Goal: Information Seeking & Learning: Learn about a topic

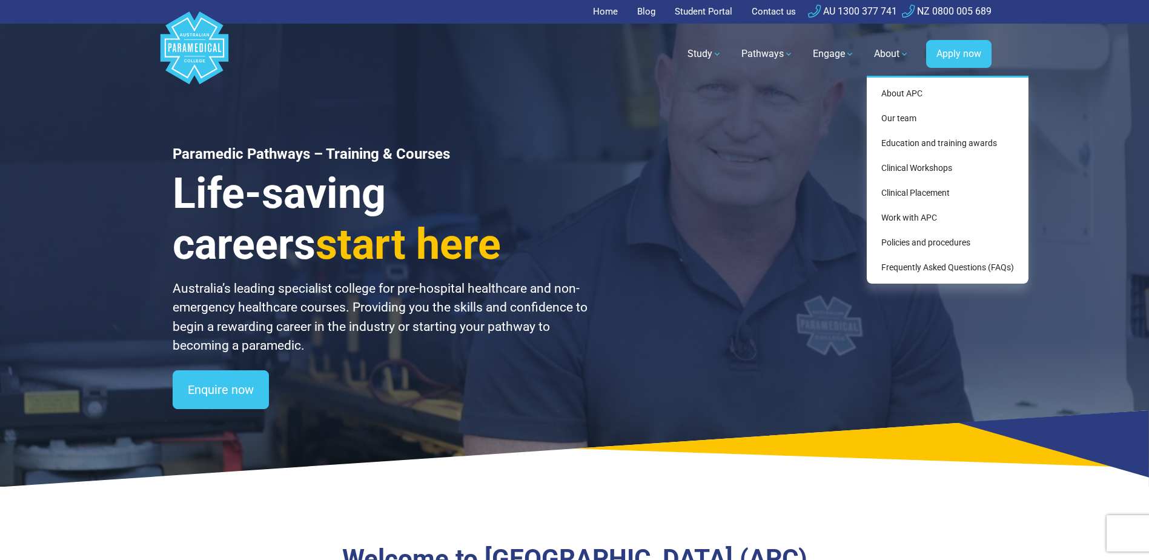
click at [901, 53] on link "About" at bounding box center [892, 54] width 50 height 34
click at [902, 216] on link "Work with APC" at bounding box center [948, 218] width 152 height 22
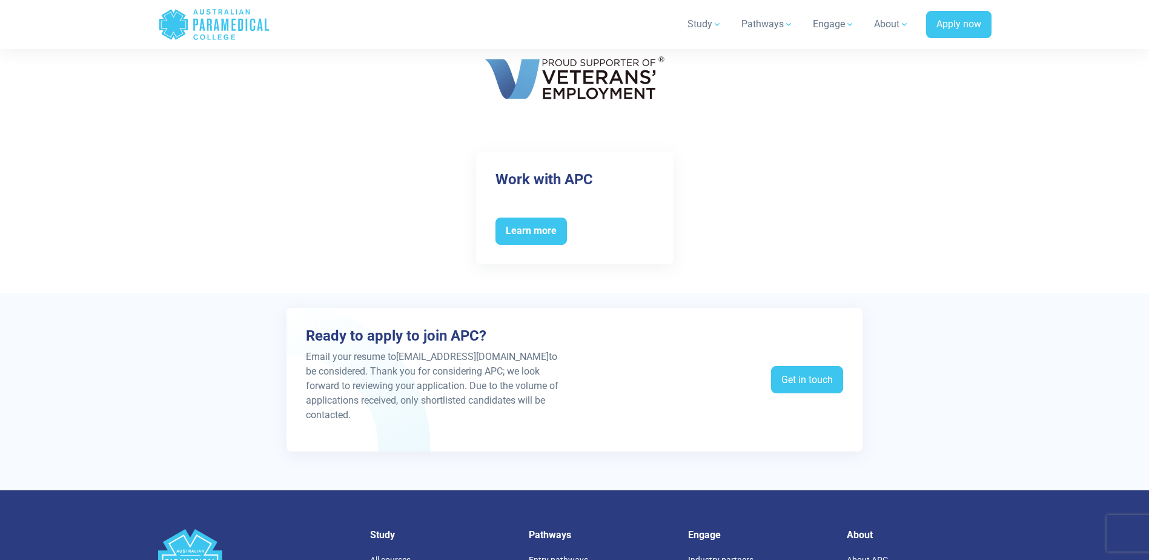
scroll to position [2180, 0]
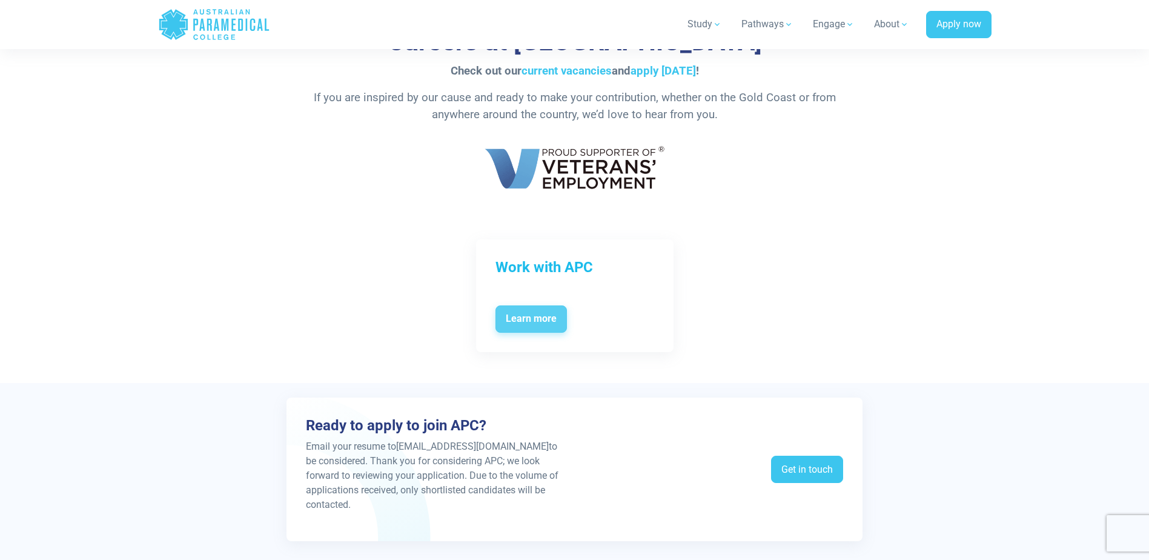
click at [537, 320] on span "Learn more" at bounding box center [530, 319] width 71 height 28
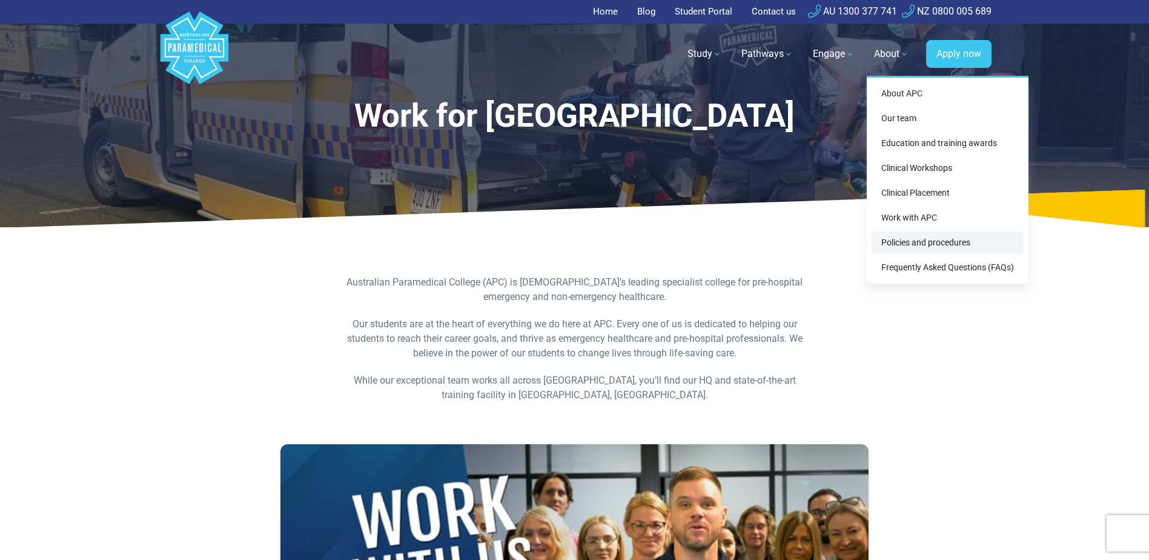
click at [932, 245] on link "Policies and procedures" at bounding box center [948, 242] width 152 height 22
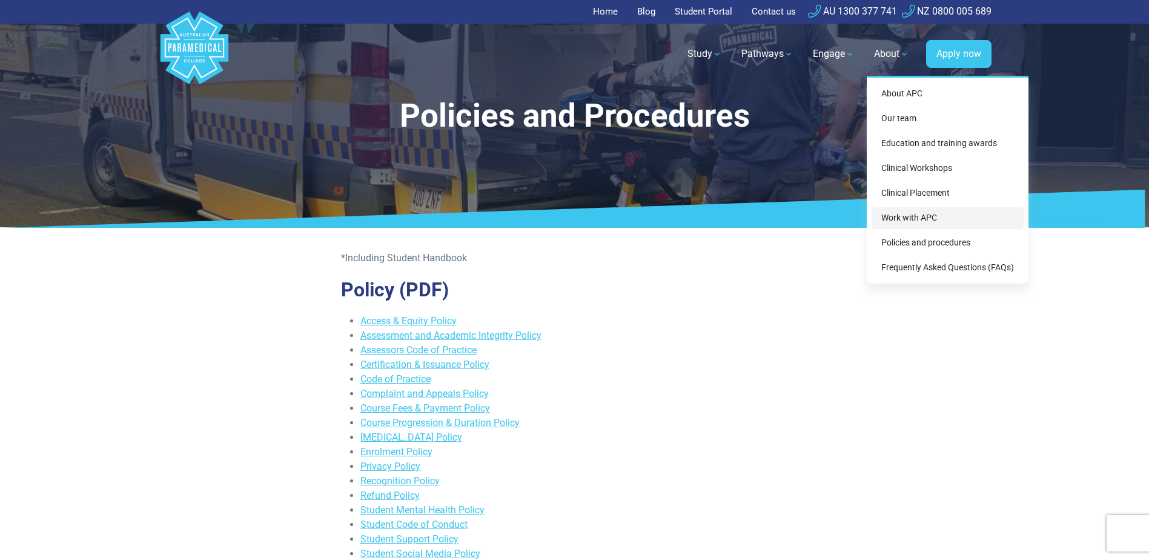
click at [887, 216] on link "Work with APC" at bounding box center [948, 218] width 152 height 22
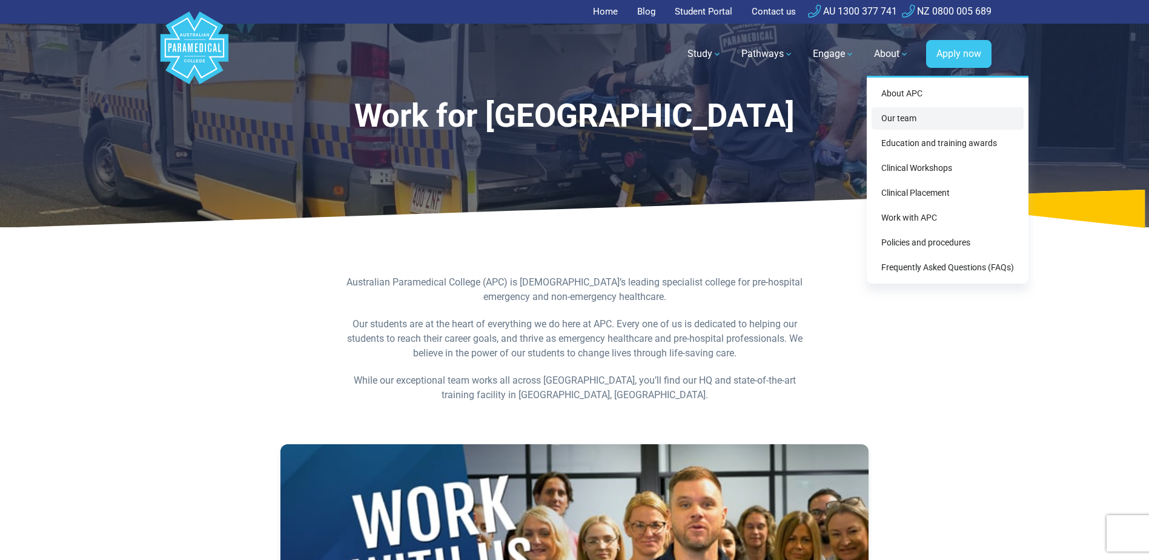
click at [901, 122] on link "Our team" at bounding box center [948, 118] width 152 height 22
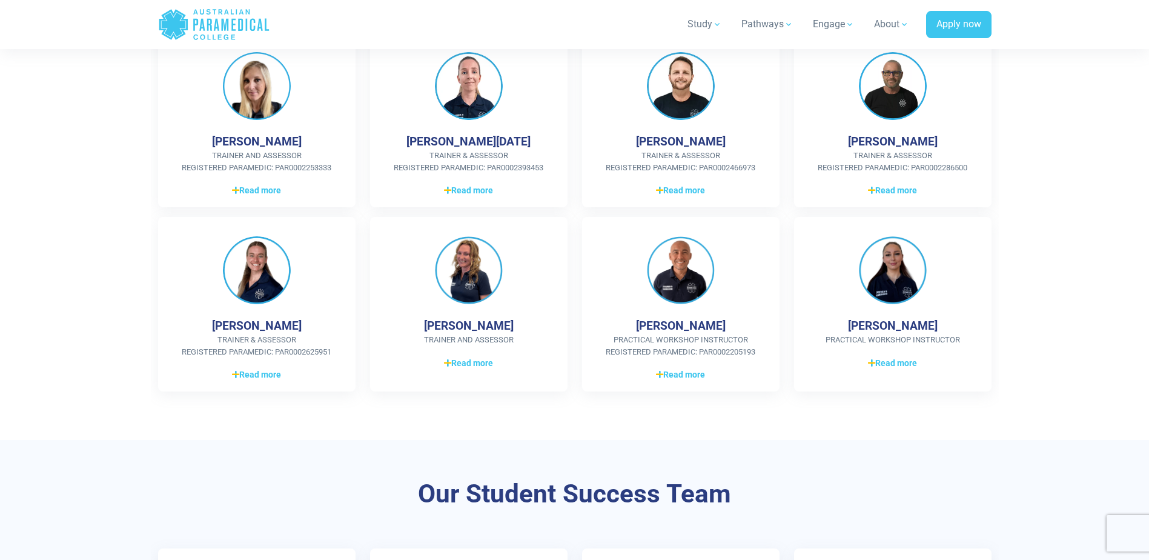
scroll to position [606, 0]
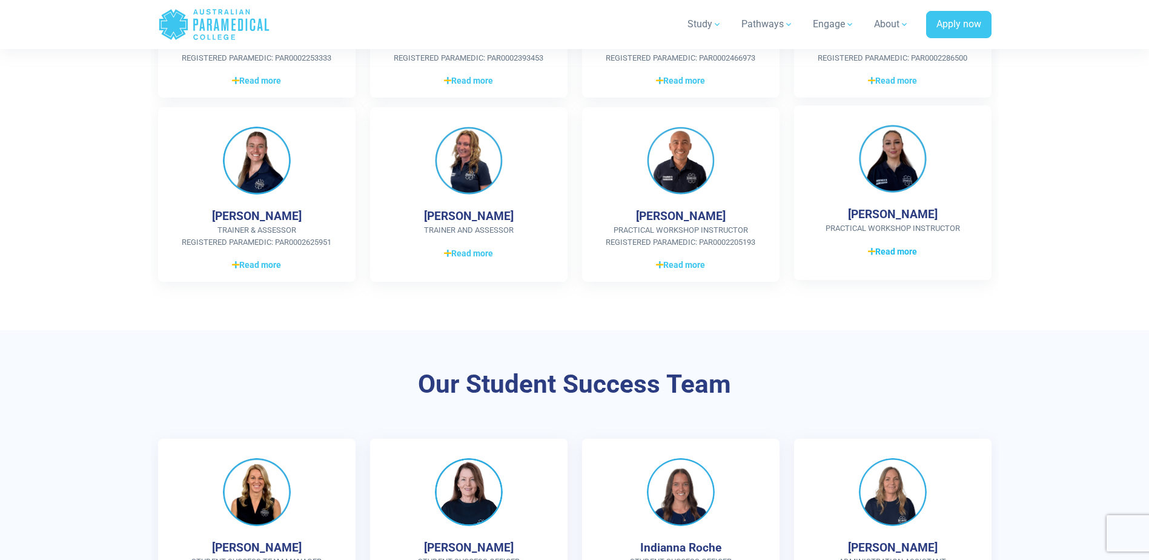
click at [883, 254] on span "Read more" at bounding box center [892, 251] width 49 height 13
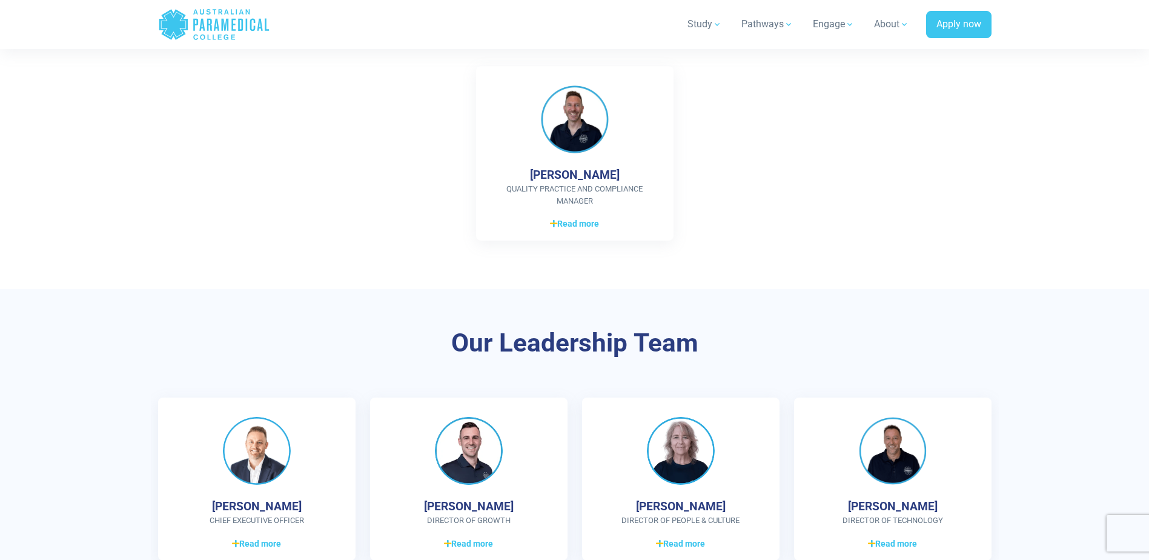
scroll to position [3089, 0]
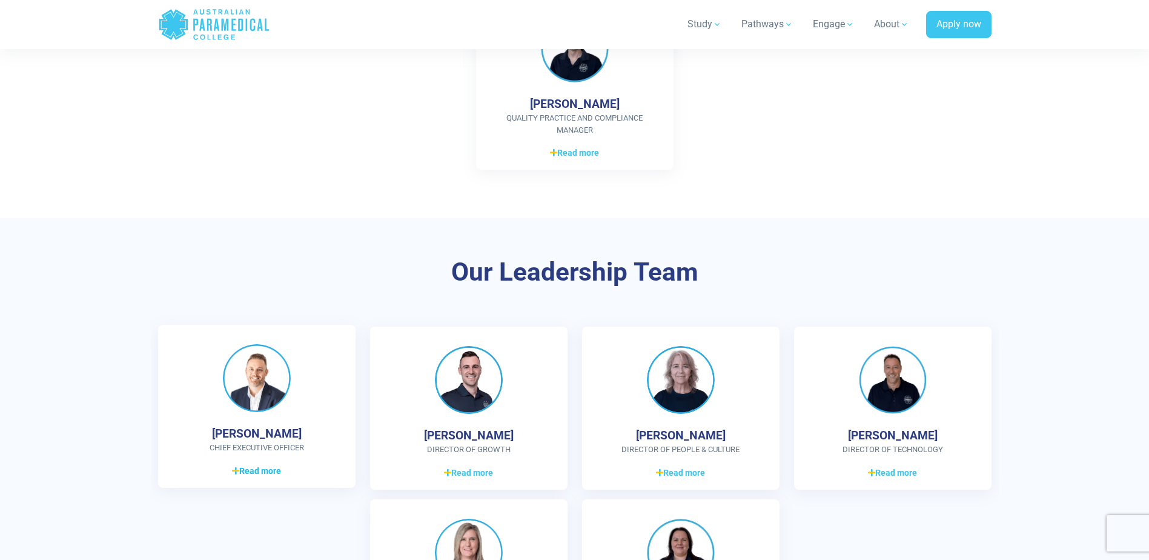
click at [245, 467] on span "Read more" at bounding box center [256, 471] width 49 height 13
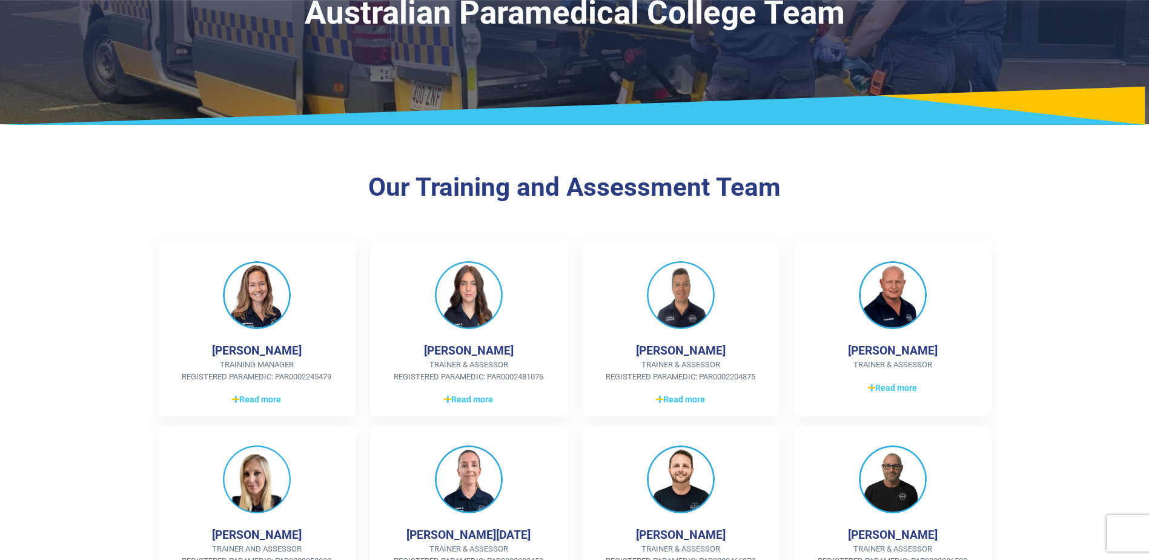
scroll to position [0, 0]
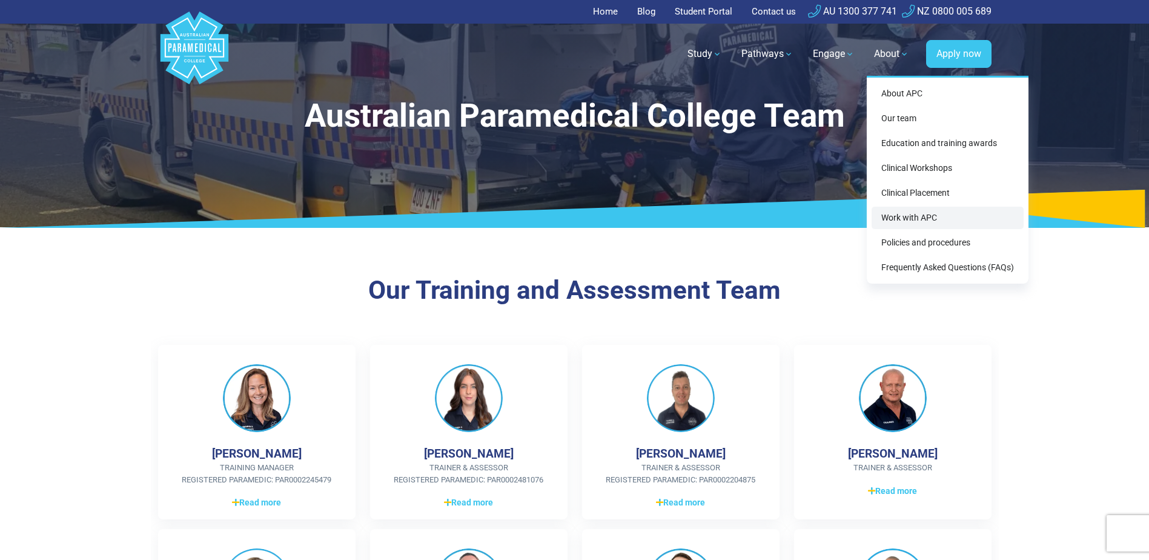
click at [900, 217] on link "Work with APC" at bounding box center [948, 218] width 152 height 22
